Goal: Find specific page/section: Find specific page/section

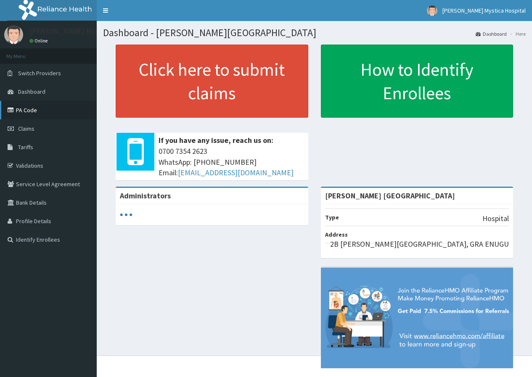
click at [41, 116] on link "PA Code" at bounding box center [48, 110] width 97 height 18
click at [37, 107] on link "PA Code" at bounding box center [48, 110] width 97 height 18
click at [32, 150] on span "Tariffs" at bounding box center [25, 147] width 15 height 8
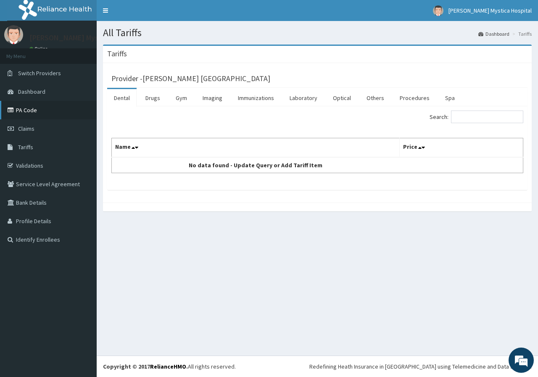
click at [45, 115] on link "PA Code" at bounding box center [48, 110] width 97 height 18
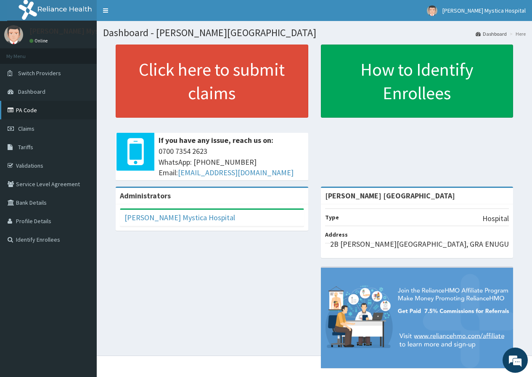
click at [28, 108] on link "PA Code" at bounding box center [48, 110] width 97 height 18
click at [45, 110] on link "PA Code" at bounding box center [48, 110] width 97 height 18
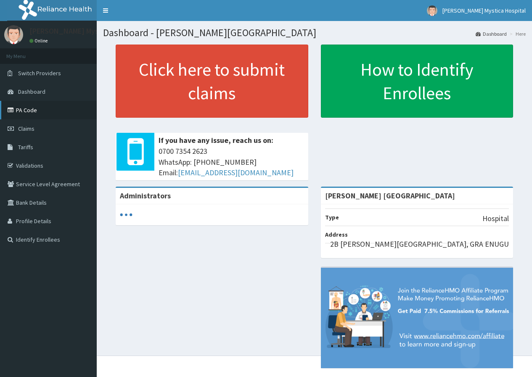
click at [42, 112] on link "PA Code" at bounding box center [48, 110] width 97 height 18
click at [33, 111] on link "PA Code" at bounding box center [48, 110] width 97 height 18
